Goal: Find specific page/section: Find specific page/section

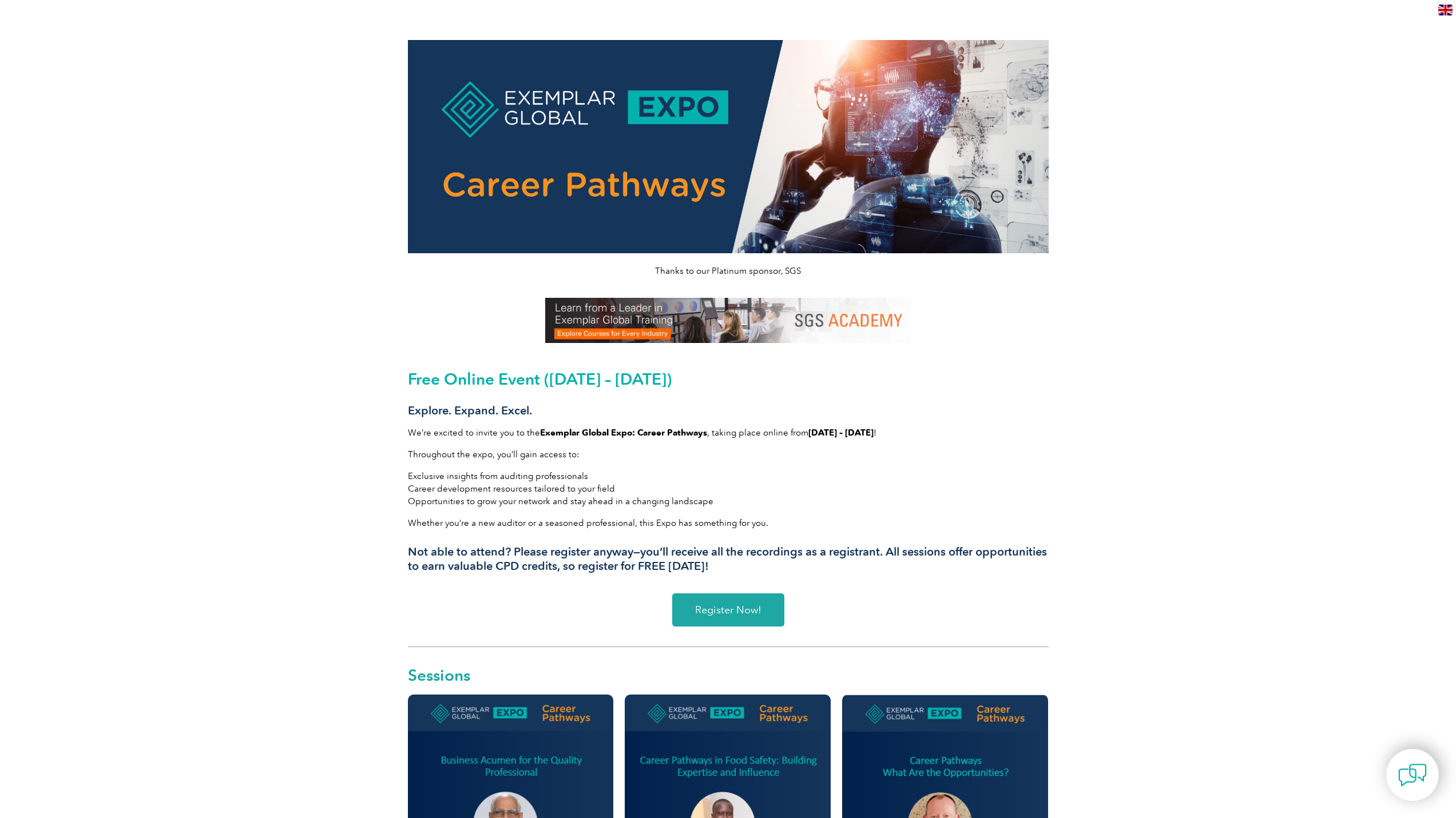
click at [733, 609] on span "Register Now!" at bounding box center [728, 609] width 66 height 10
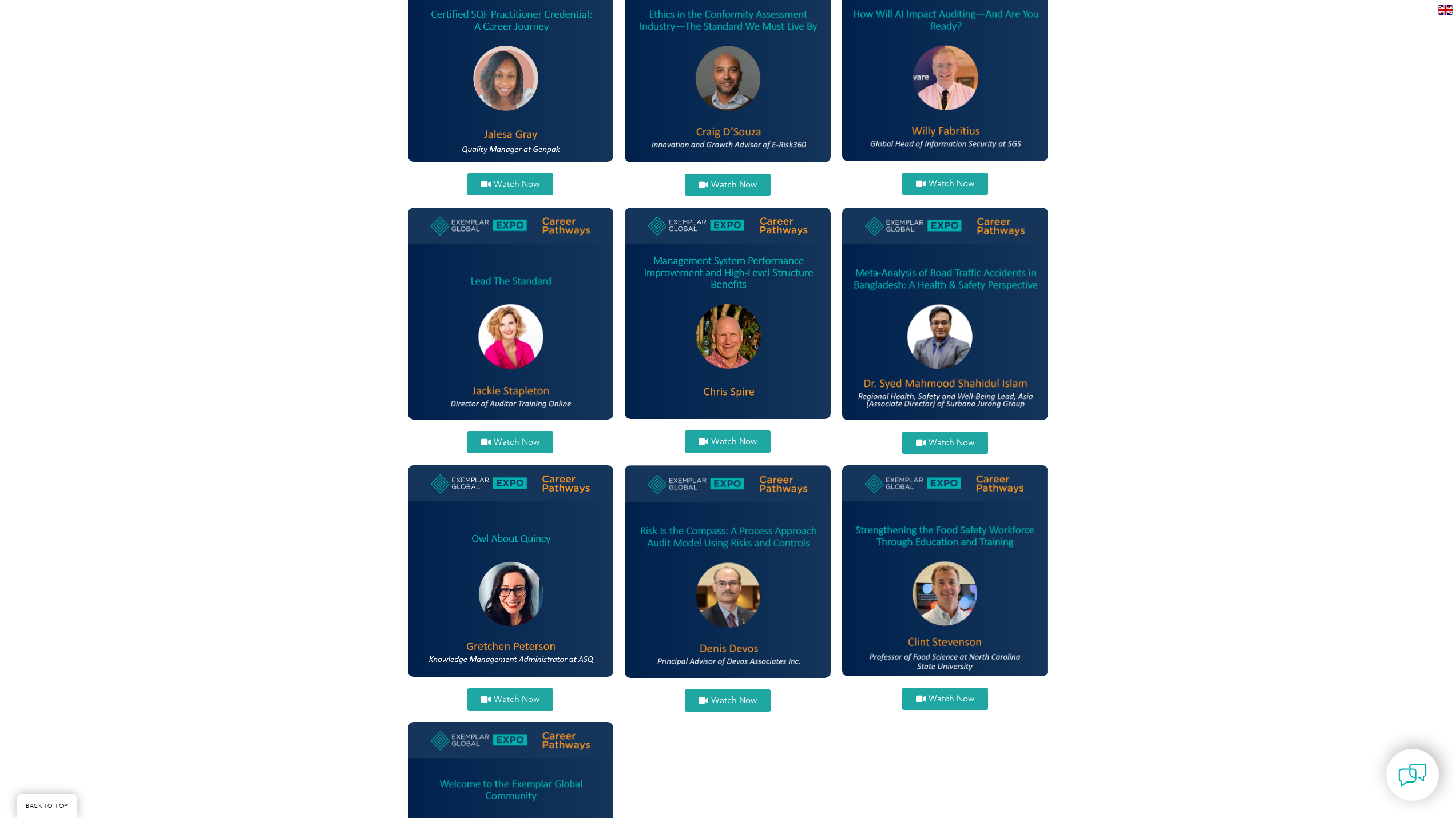
scroll to position [953, 0]
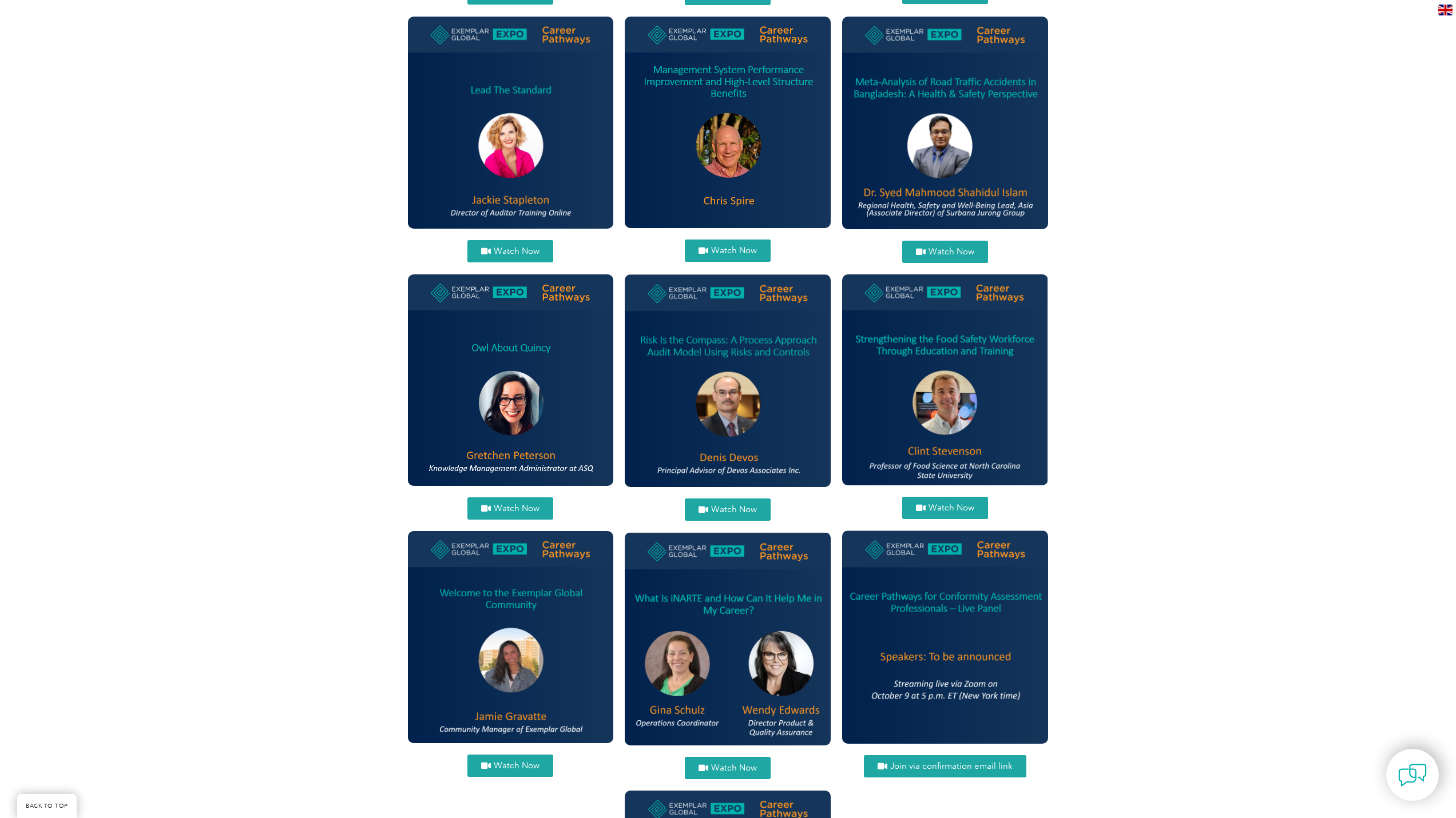
click at [725, 506] on span "Watch Now" at bounding box center [734, 509] width 46 height 9
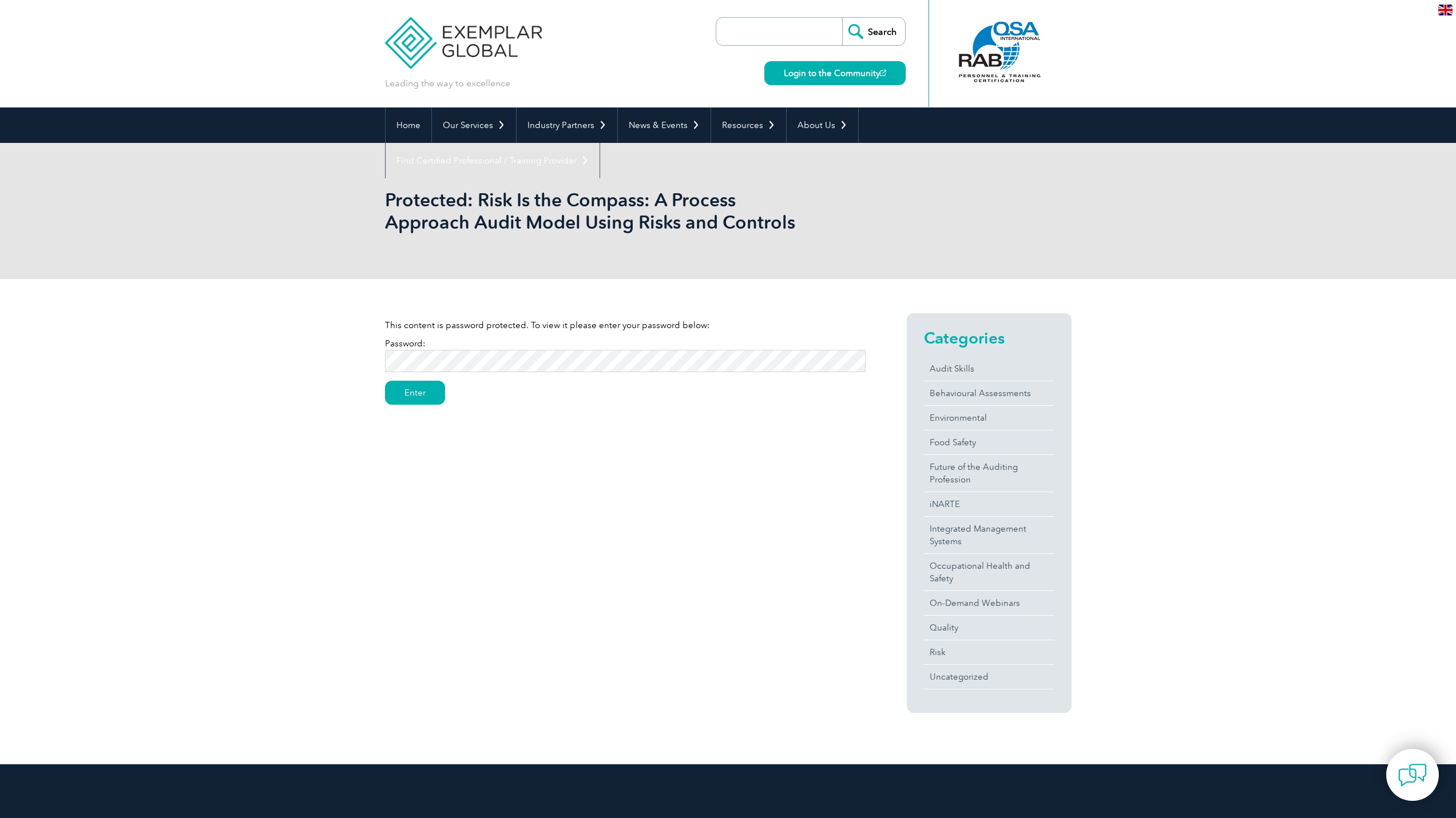
click at [416, 394] on input "Enter" at bounding box center [415, 392] width 60 height 24
click at [410, 412] on input "Enter" at bounding box center [415, 411] width 60 height 24
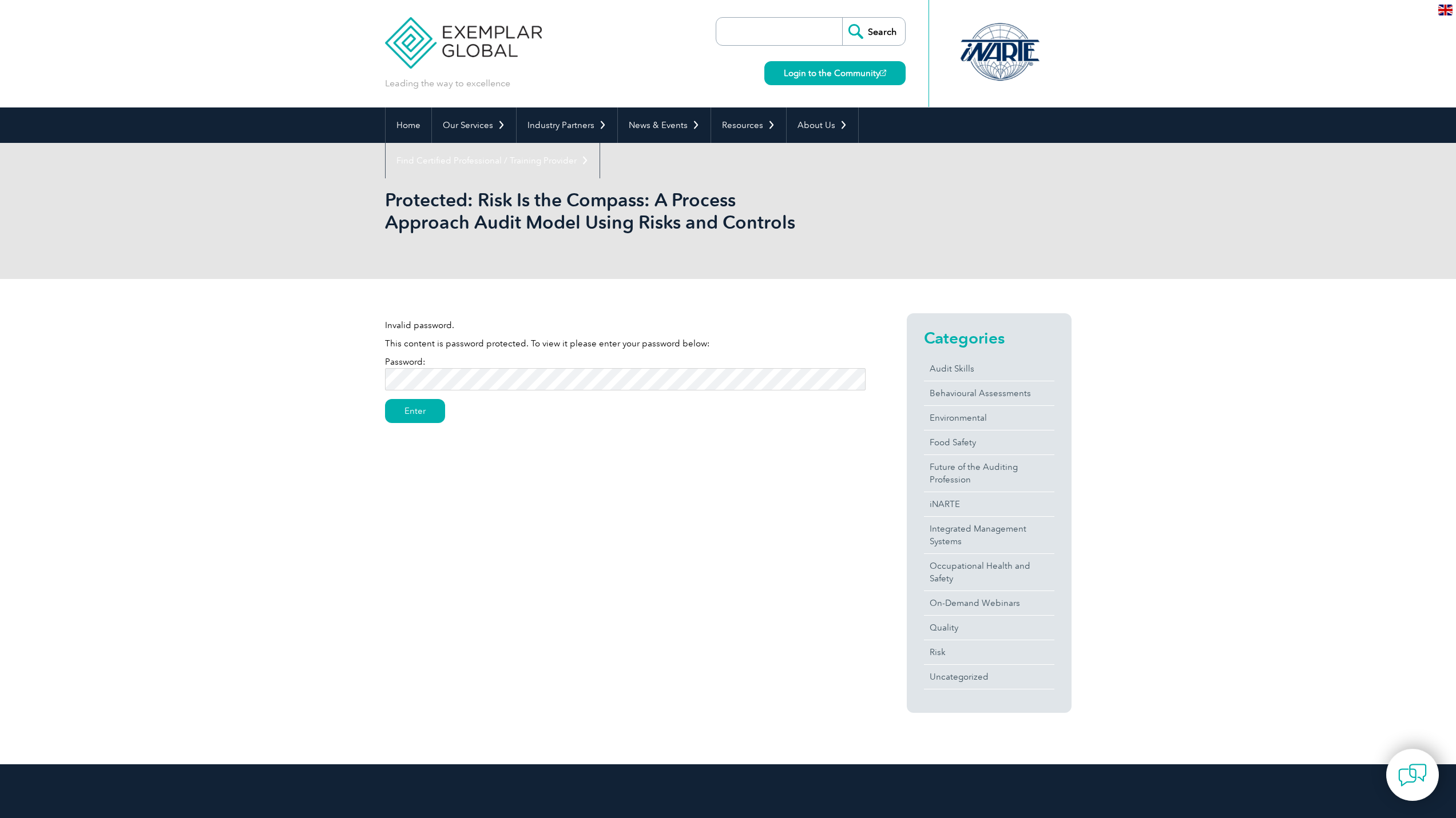
click at [410, 413] on input "Enter" at bounding box center [415, 411] width 60 height 24
click at [414, 409] on input "Enter" at bounding box center [415, 411] width 60 height 24
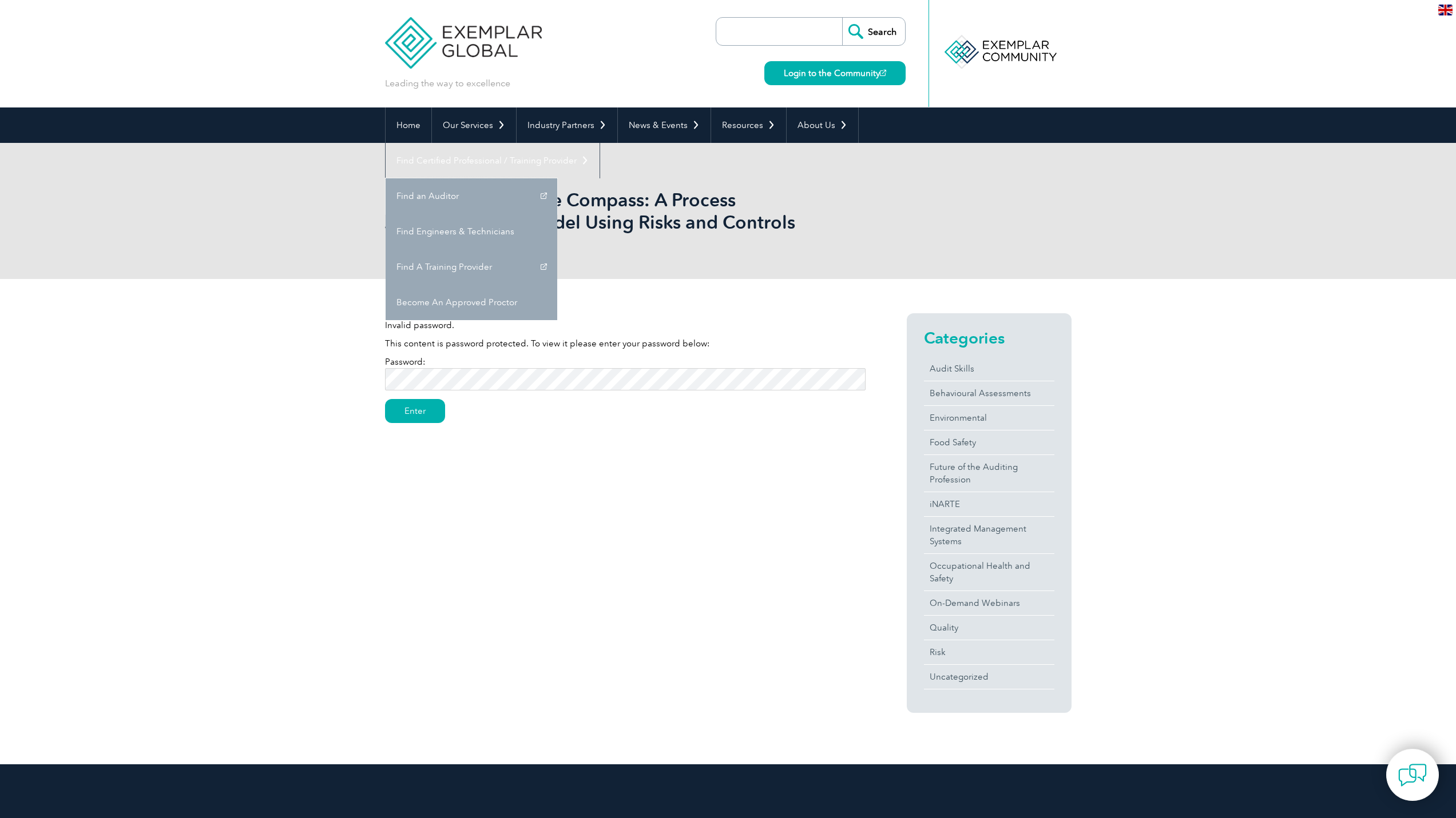
click at [557, 178] on link "Find an Auditor" at bounding box center [471, 195] width 172 height 35
